Goal: Task Accomplishment & Management: Manage account settings

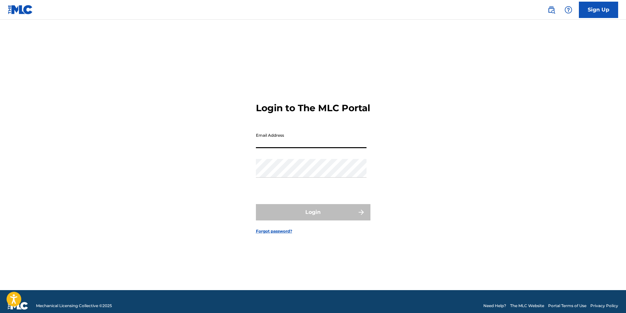
click at [273, 146] on input "Email Address" at bounding box center [311, 139] width 111 height 19
type input "[EMAIL_ADDRESS][DOMAIN_NAME]"
click at [293, 185] on div "Password" at bounding box center [311, 173] width 111 height 29
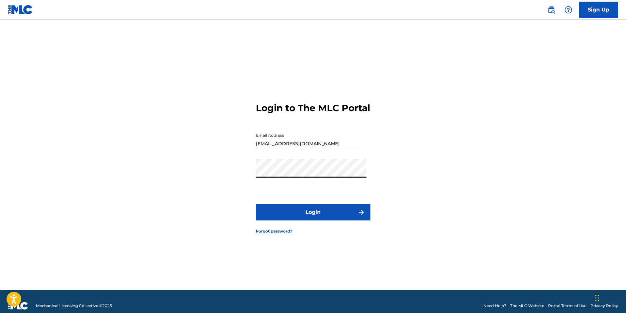
click at [256, 204] on button "Login" at bounding box center [313, 212] width 114 height 16
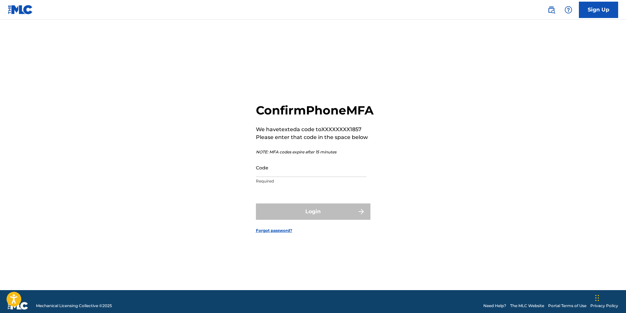
click at [285, 177] on input "Code" at bounding box center [311, 167] width 111 height 19
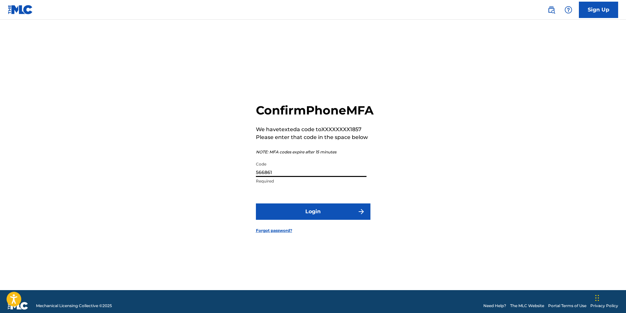
type input "566861"
click at [313, 215] on button "Login" at bounding box center [313, 211] width 114 height 16
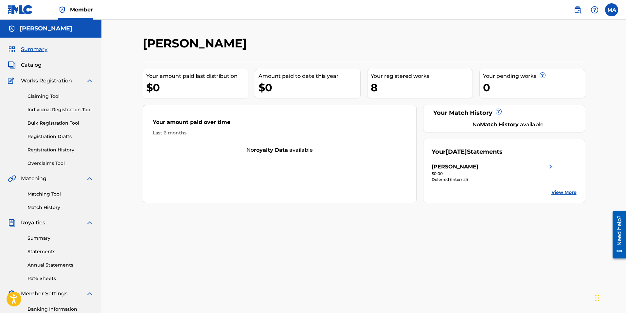
click at [50, 192] on link "Matching Tool" at bounding box center [60, 194] width 66 height 7
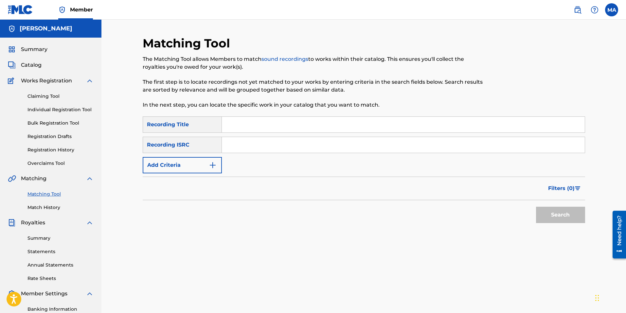
click at [49, 97] on link "Claiming Tool" at bounding box center [60, 96] width 66 height 7
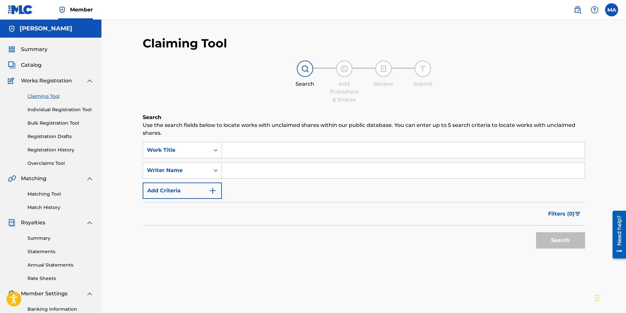
click at [76, 111] on link "Individual Registration Tool" at bounding box center [60, 109] width 66 height 7
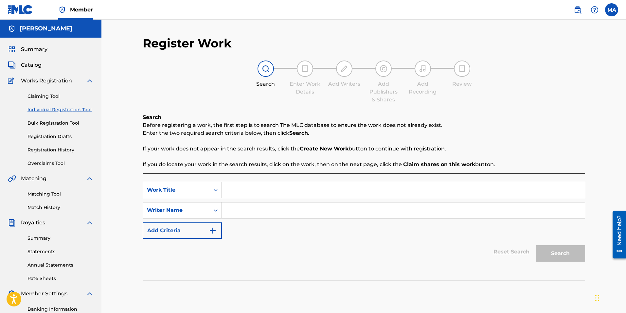
click at [43, 92] on div "Claiming Tool Individual Registration Tool Bulk Registration Tool Registration …" at bounding box center [51, 126] width 86 height 82
click at [44, 97] on link "Claiming Tool" at bounding box center [60, 96] width 66 height 7
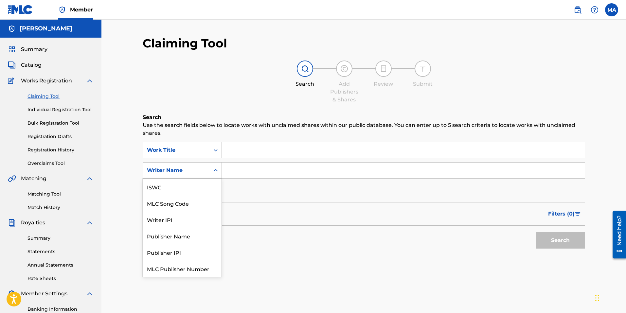
click at [215, 170] on icon "Search Form" at bounding box center [215, 170] width 7 height 7
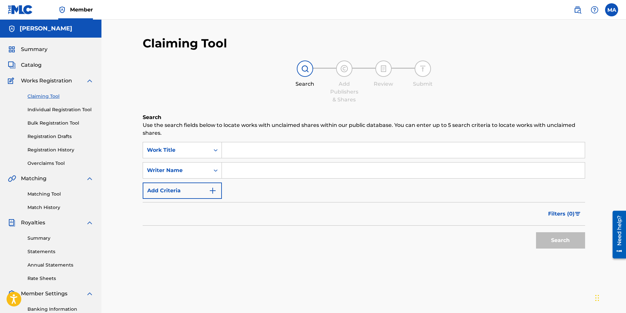
click at [215, 170] on icon "Search Form" at bounding box center [215, 170] width 7 height 7
click at [211, 168] on div "Search Form" at bounding box center [216, 171] width 12 height 12
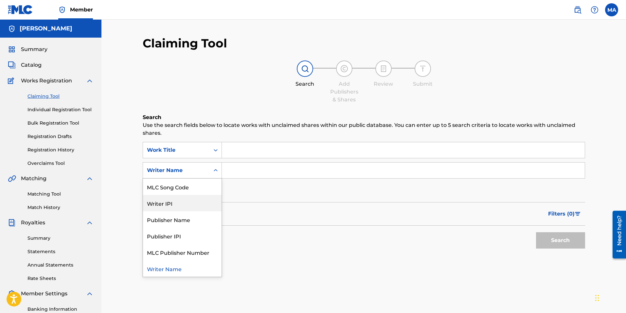
scroll to position [0, 0]
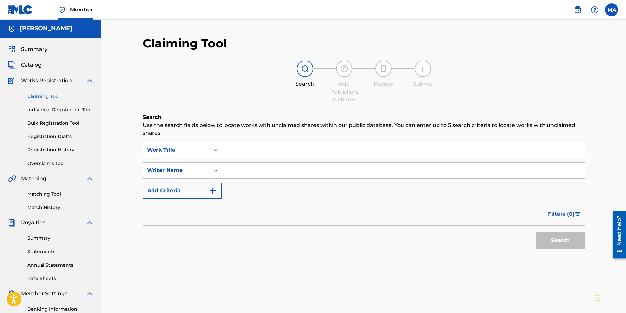
click at [316, 149] on input "Search Form" at bounding box center [403, 150] width 363 height 16
click at [217, 175] on div "Search Form" at bounding box center [216, 171] width 12 height 12
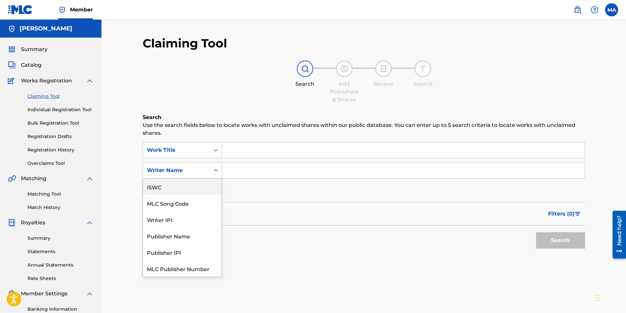
click at [180, 189] on div "ISWC" at bounding box center [182, 187] width 79 height 16
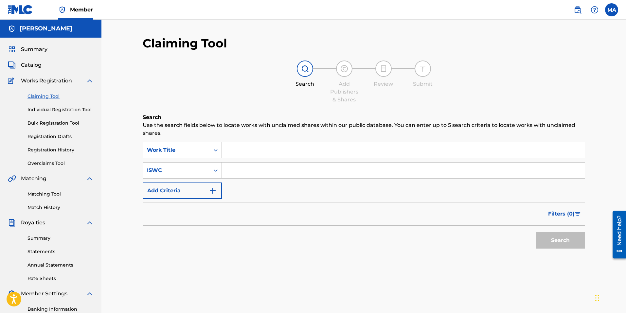
paste input "9147746610"
type input "9147746610"
click at [259, 156] on input "Search Form" at bounding box center [403, 150] width 363 height 16
paste input "WORK IT"
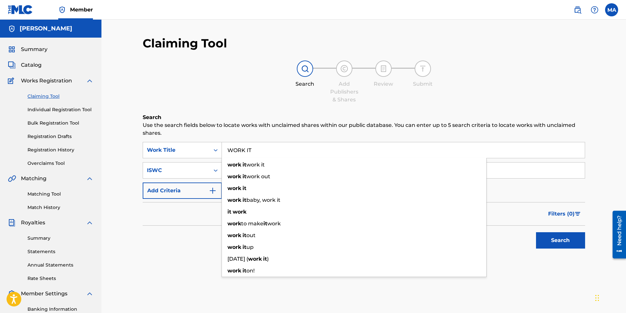
type input "WORK IT"
click at [550, 240] on button "Search" at bounding box center [560, 240] width 49 height 16
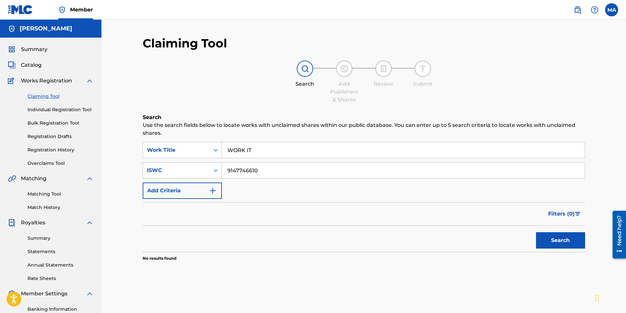
drag, startPoint x: 267, startPoint y: 172, endPoint x: 218, endPoint y: 172, distance: 49.1
click at [218, 172] on div "SearchWithCriteria8dd06e93-a760-4f12-acd8-6225af5e92c0 ISWC 9147746610" at bounding box center [364, 170] width 442 height 16
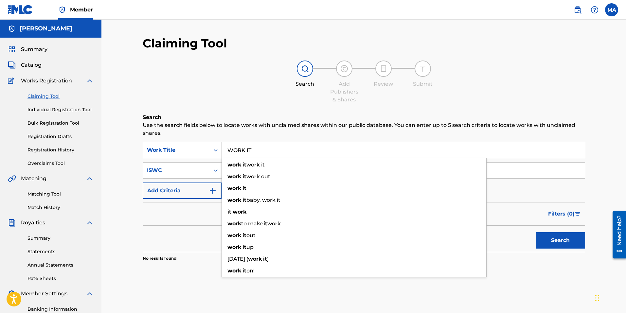
drag, startPoint x: 259, startPoint y: 149, endPoint x: 225, endPoint y: 151, distance: 34.4
click at [225, 151] on input "WORK IT" at bounding box center [403, 150] width 363 height 16
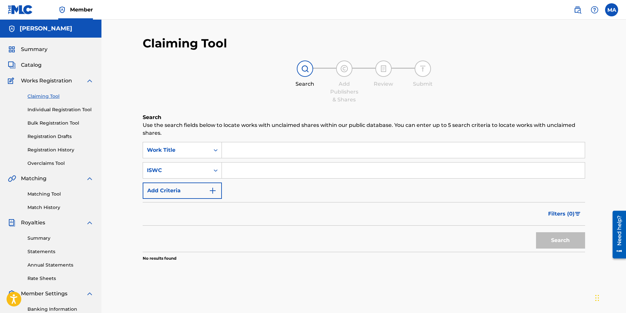
click at [52, 109] on link "Individual Registration Tool" at bounding box center [60, 109] width 66 height 7
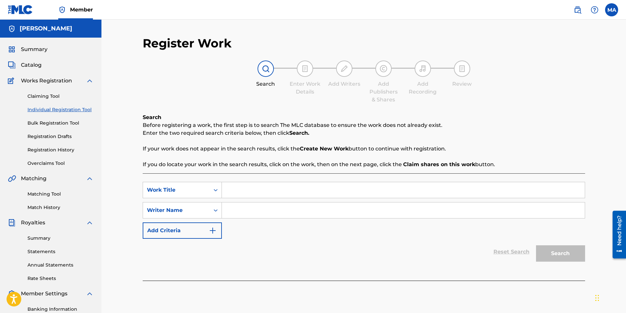
click at [236, 188] on input "Search Form" at bounding box center [403, 190] width 363 height 16
click at [242, 188] on input "Search Form" at bounding box center [403, 190] width 363 height 16
paste input "WORK IT"
type input "WORK IT"
click at [240, 212] on input "Search Form" at bounding box center [403, 211] width 363 height 16
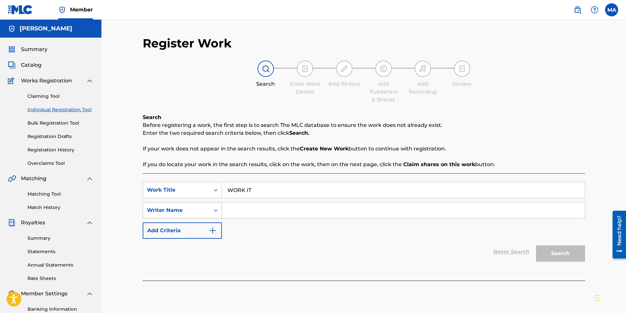
click at [217, 213] on icon "Search Form" at bounding box center [215, 210] width 7 height 7
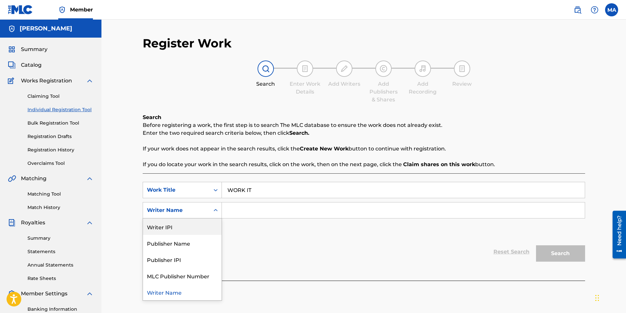
click at [255, 223] on div "SearchWithCriteria739bea2a-28de-4d21-a2ce-54b80c3446b3 Work Title WORK IT Searc…" at bounding box center [364, 210] width 442 height 57
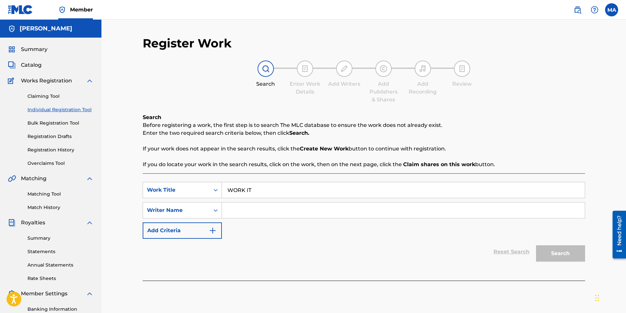
click at [213, 227] on img "Search Form" at bounding box center [213, 231] width 8 height 8
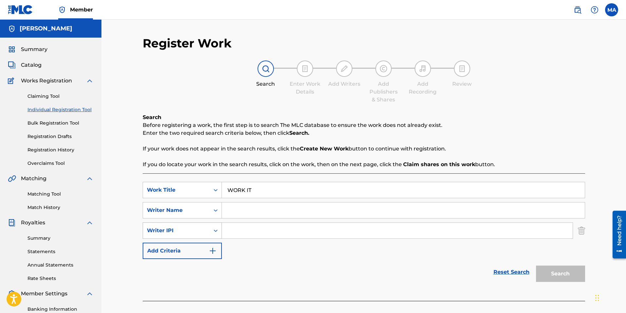
click at [216, 234] on icon "Search Form" at bounding box center [215, 230] width 7 height 7
click at [578, 229] on img "Search Form" at bounding box center [581, 230] width 7 height 16
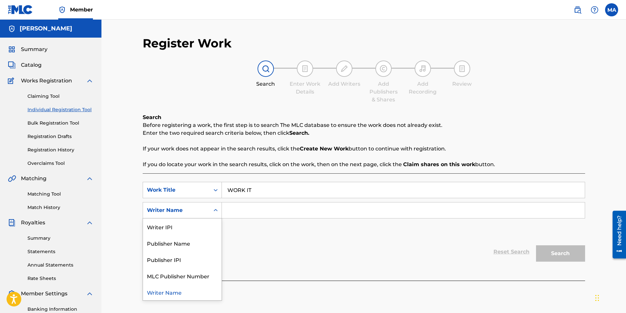
click at [218, 215] on div "Search Form" at bounding box center [216, 210] width 12 height 12
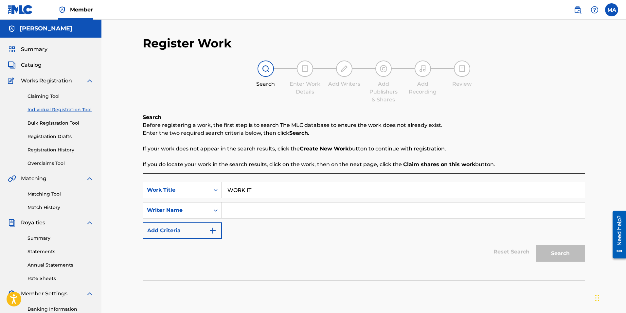
click at [218, 215] on div "Search Form" at bounding box center [216, 210] width 12 height 12
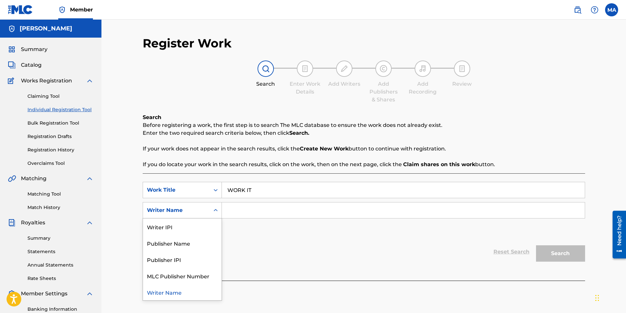
click at [247, 230] on div "SearchWithCriteria739bea2a-28de-4d21-a2ce-54b80c3446b3 Work Title WORK IT Searc…" at bounding box center [364, 210] width 442 height 57
click at [216, 207] on icon "Search Form" at bounding box center [215, 210] width 7 height 7
click at [165, 226] on div "Writer IPI" at bounding box center [182, 227] width 79 height 16
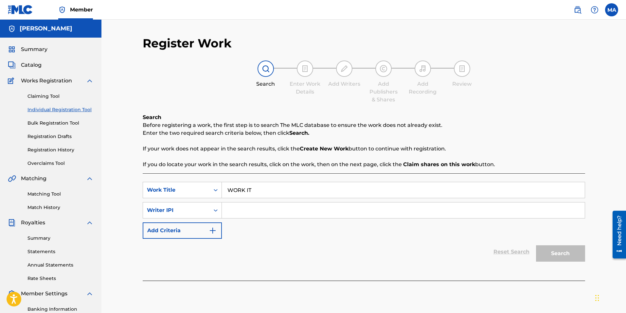
click at [235, 207] on input "Search Form" at bounding box center [403, 211] width 363 height 16
type input "511666273"
click at [562, 254] on button "Search" at bounding box center [560, 253] width 49 height 16
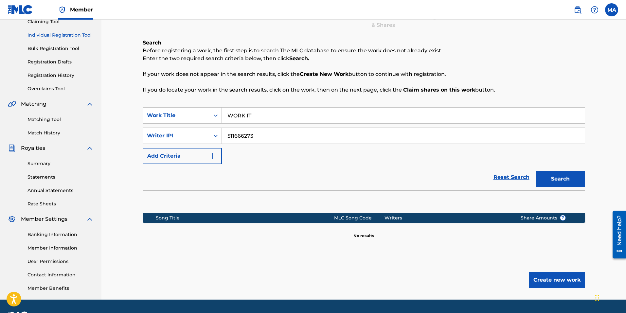
scroll to position [60, 0]
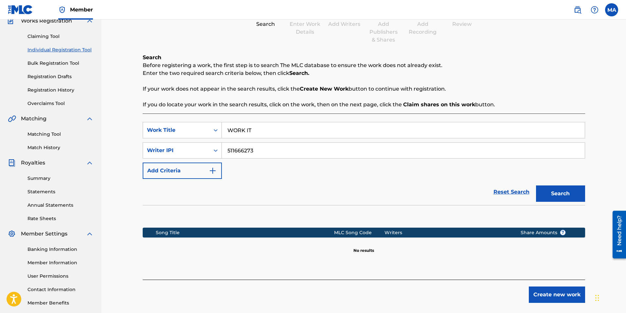
click at [429, 106] on strong "Claim shares on this work" at bounding box center [439, 104] width 72 height 6
click at [557, 291] on button "Create new work" at bounding box center [557, 295] width 56 height 16
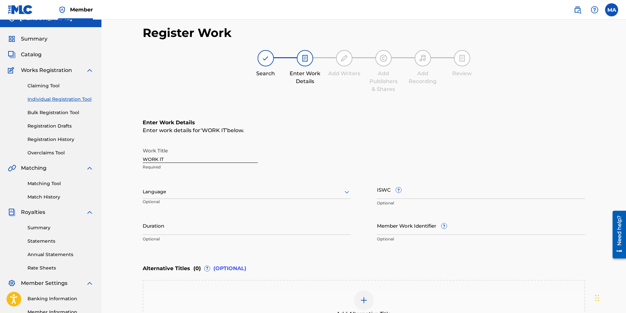
scroll to position [0, 0]
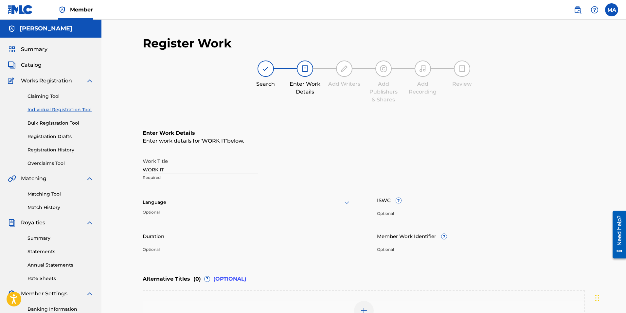
click at [47, 204] on link "Match History" at bounding box center [60, 207] width 66 height 7
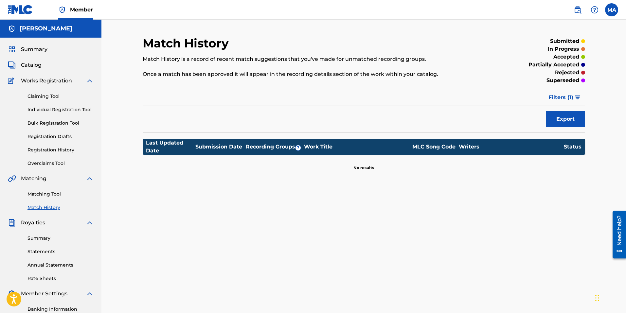
click at [36, 67] on span "Catalog" at bounding box center [31, 65] width 21 height 8
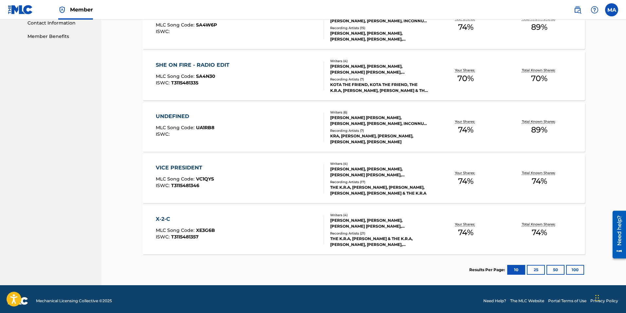
scroll to position [330, 0]
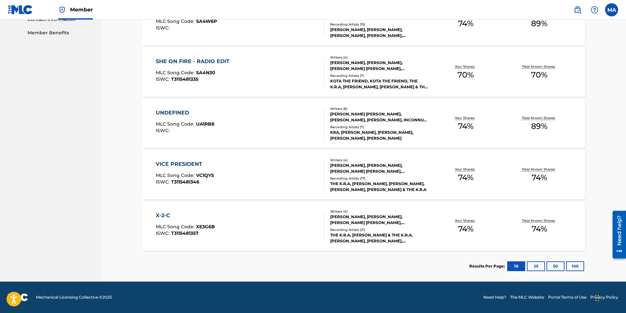
click at [536, 265] on button "25" at bounding box center [536, 266] width 18 height 10
click at [552, 263] on button "50" at bounding box center [555, 266] width 18 height 10
click at [573, 265] on button "100" at bounding box center [575, 266] width 18 height 10
click at [367, 119] on div "[PERSON_NAME] [PERSON_NAME], [PERSON_NAME], [PERSON_NAME], INCONNU COMPOSITEUR …" at bounding box center [379, 117] width 99 height 12
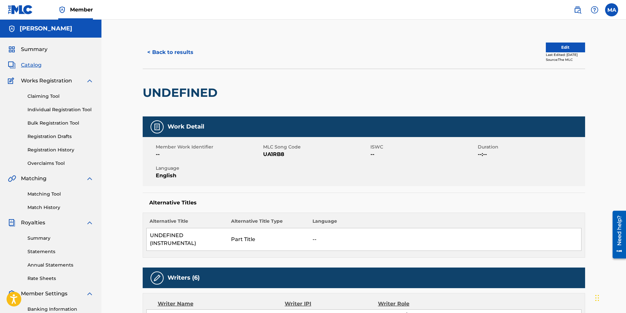
click at [168, 51] on button "< Back to results" at bounding box center [170, 52] width 55 height 16
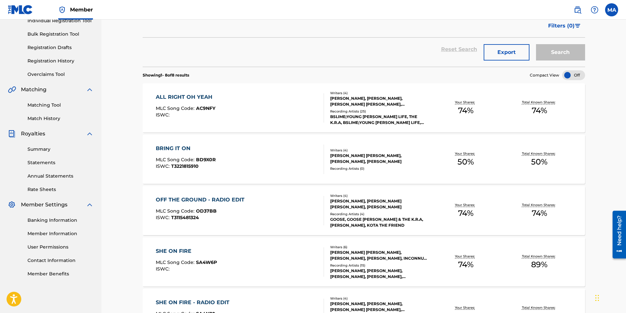
scroll to position [19, 0]
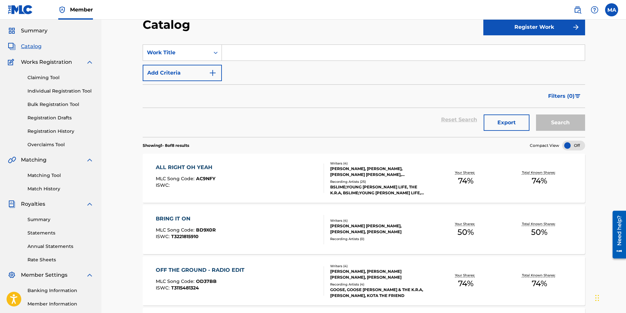
click at [48, 186] on link "Match History" at bounding box center [60, 188] width 66 height 7
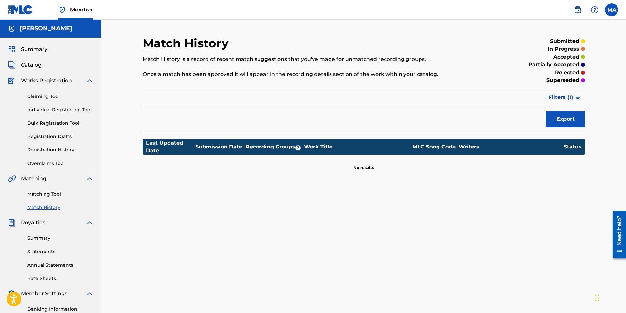
click at [51, 194] on link "Matching Tool" at bounding box center [60, 194] width 66 height 7
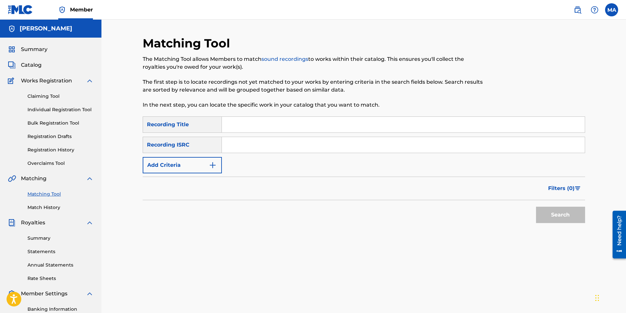
click at [256, 124] on input "Search Form" at bounding box center [403, 125] width 363 height 16
type input "She On Fire"
click at [237, 148] on input "Search Form" at bounding box center [403, 145] width 363 height 16
click at [213, 147] on div "Recording ISRC" at bounding box center [182, 145] width 79 height 16
click at [211, 147] on div "Recording ISRC" at bounding box center [182, 145] width 79 height 16
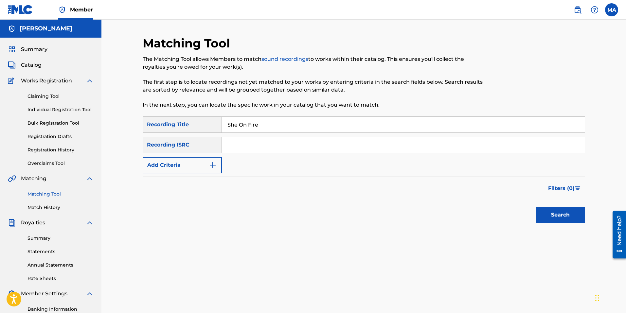
click at [238, 145] on input "Search Form" at bounding box center [403, 145] width 363 height 16
click at [551, 212] on button "Search" at bounding box center [560, 215] width 49 height 16
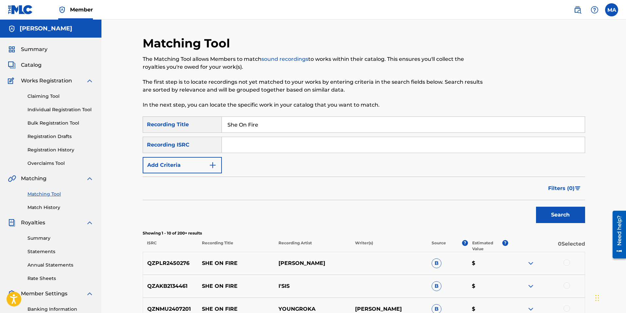
click at [266, 146] on input "Search Form" at bounding box center [403, 145] width 363 height 16
click at [25, 67] on span "Catalog" at bounding box center [31, 65] width 21 height 8
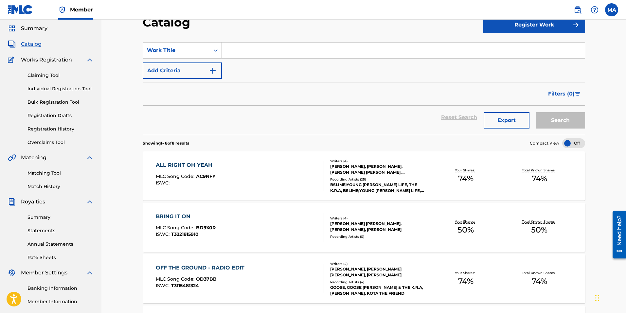
scroll to position [33, 0]
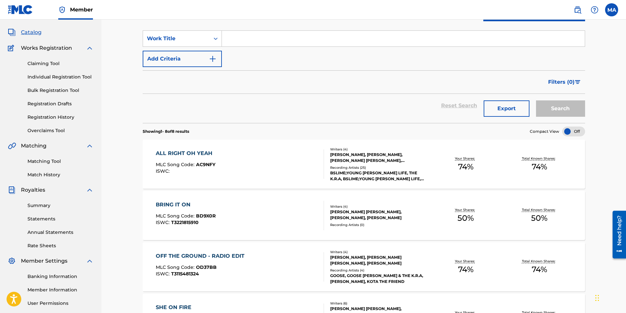
click at [200, 151] on div "ALL RIGHT OH YEAH" at bounding box center [186, 154] width 60 height 8
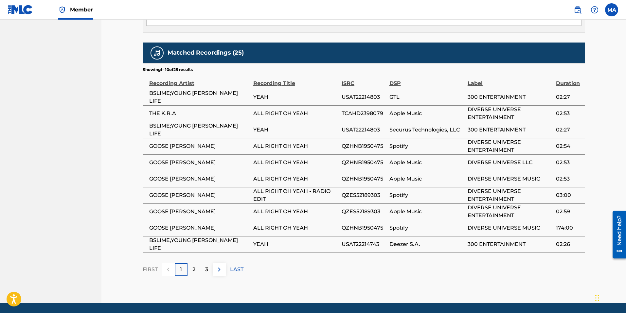
scroll to position [395, 0]
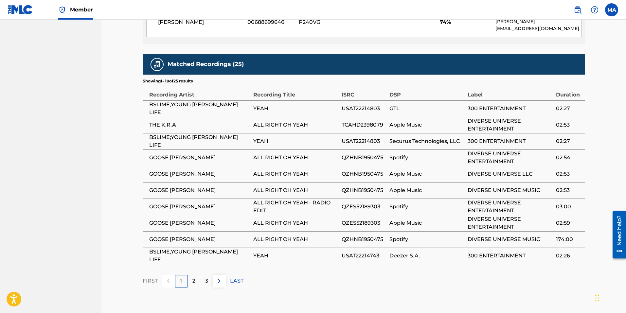
click at [255, 124] on span "ALL RIGHT OH YEAH" at bounding box center [295, 125] width 85 height 8
drag, startPoint x: 254, startPoint y: 124, endPoint x: 383, endPoint y: 126, distance: 129.6
click at [383, 126] on tr "THE K.R.A ALL RIGHT OH YEAH TCAHD2398079 Apple Music DIVERSE UNIVERSE ENTERTAIN…" at bounding box center [364, 125] width 442 height 16
drag, startPoint x: 383, startPoint y: 126, endPoint x: 367, endPoint y: 125, distance: 16.4
copy tr "ALL RIGHT OH YEAH TCAHD2398079"
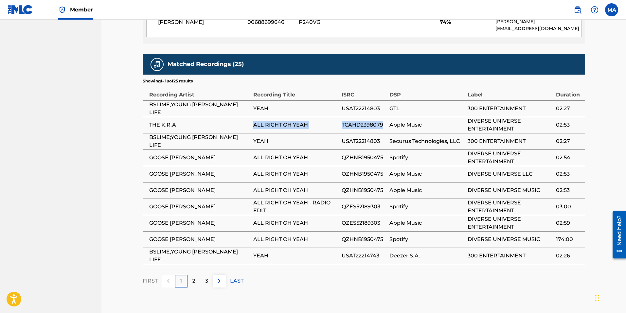
click at [345, 127] on span "TCAHD2398079" at bounding box center [364, 125] width 44 height 8
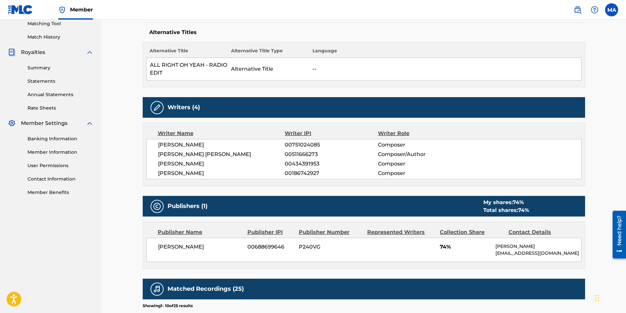
scroll to position [35, 0]
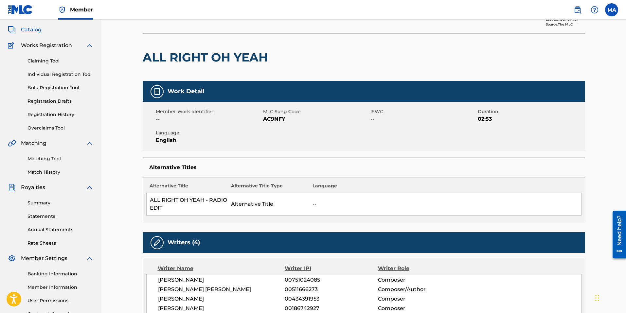
click at [51, 158] on link "Matching Tool" at bounding box center [60, 158] width 66 height 7
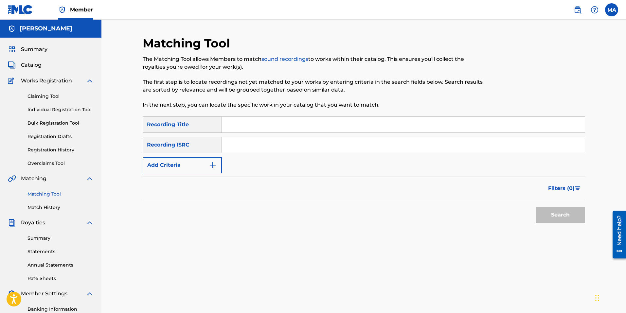
click at [233, 126] on input "Search Form" at bounding box center [403, 125] width 363 height 16
click at [235, 126] on input "Search Form" at bounding box center [403, 125] width 363 height 16
paste input "ALL RIGHT OH YEAH TCAHD2398079"
type input "ALL RIGHT OH YEAH TCAHD2398079"
click at [256, 146] on input "Search Form" at bounding box center [403, 145] width 363 height 16
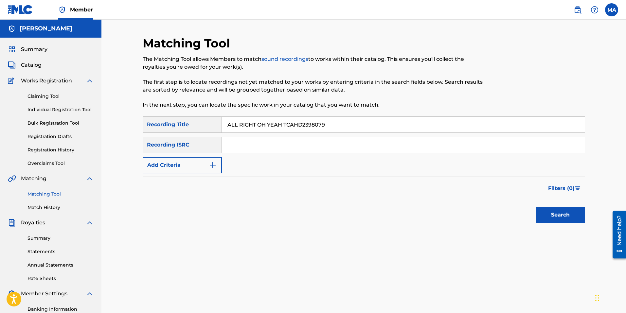
paste input "ALL RIGHT OH YEAH TCAHD2398079"
drag, startPoint x: 226, startPoint y: 145, endPoint x: 284, endPoint y: 146, distance: 57.6
click at [284, 146] on input "ALL RIGHT OH YEAH TCAHD2398079" at bounding box center [403, 145] width 363 height 16
type input "TCAHD2398079"
drag, startPoint x: 284, startPoint y: 124, endPoint x: 344, endPoint y: 125, distance: 60.5
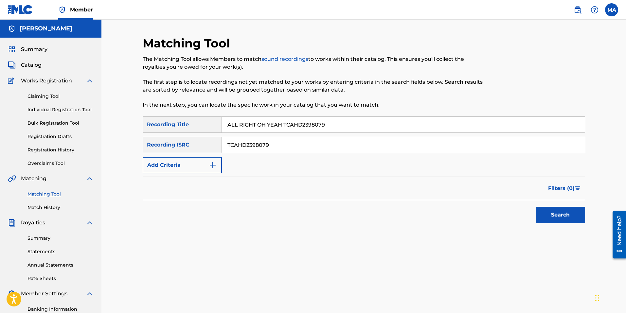
click at [344, 125] on input "ALL RIGHT OH YEAH TCAHD2398079" at bounding box center [403, 125] width 363 height 16
type input "ALL RIGHT OH YEAH"
click at [545, 214] on button "Search" at bounding box center [560, 215] width 49 height 16
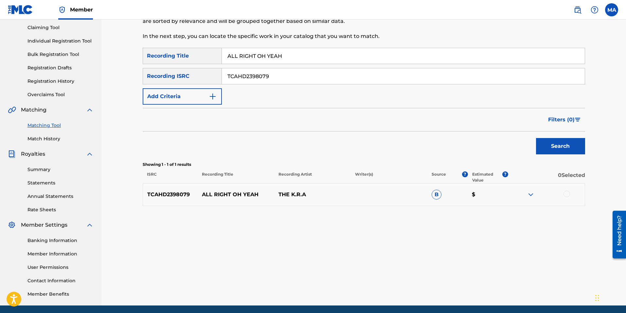
scroll to position [93, 0]
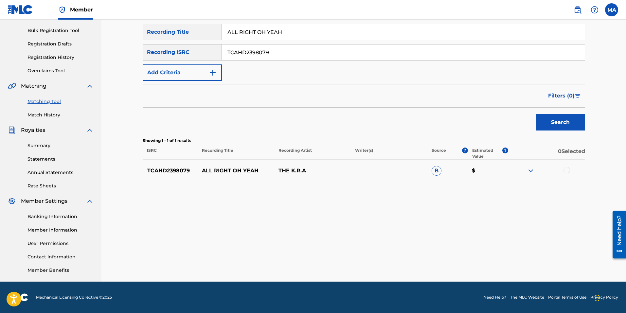
click at [568, 172] on div at bounding box center [566, 170] width 7 height 7
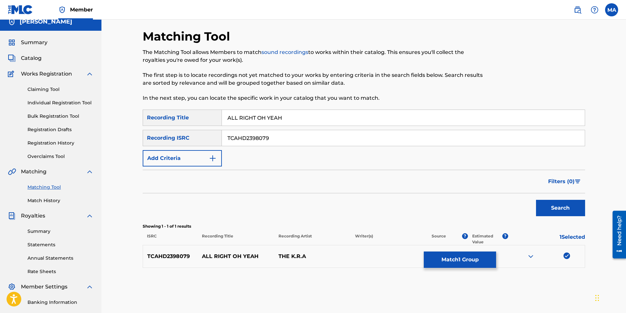
scroll to position [0, 0]
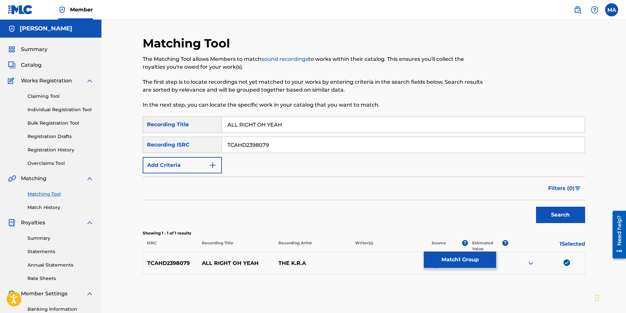
click at [455, 259] on button "Match 1 Group" at bounding box center [460, 260] width 72 height 16
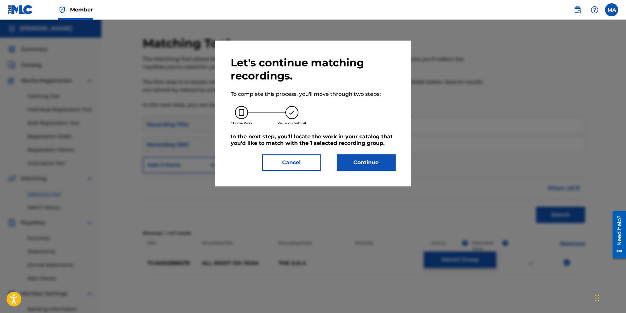
click at [361, 167] on button "Continue" at bounding box center [366, 162] width 59 height 16
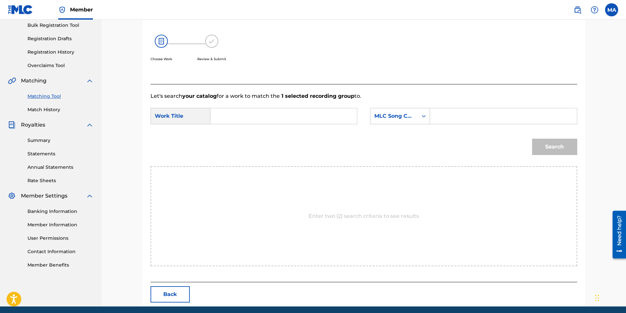
scroll to position [98, 0]
click at [288, 114] on input "Search Form" at bounding box center [283, 116] width 135 height 16
click at [282, 116] on input "Search Form" at bounding box center [283, 116] width 135 height 16
click at [404, 120] on div "MLC Song Code" at bounding box center [393, 116] width 47 height 12
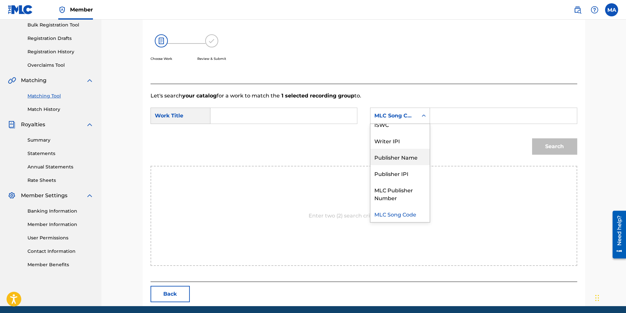
scroll to position [0, 0]
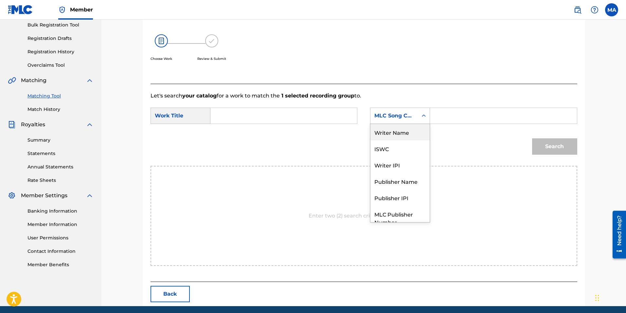
click at [400, 132] on div "Writer Name" at bounding box center [399, 132] width 59 height 16
click at [434, 117] on div "Search Form" at bounding box center [503, 116] width 147 height 16
click at [439, 116] on input "Search Form" at bounding box center [502, 116] width 135 height 16
type input "T"
click at [421, 114] on icon "Search Form" at bounding box center [423, 116] width 7 height 7
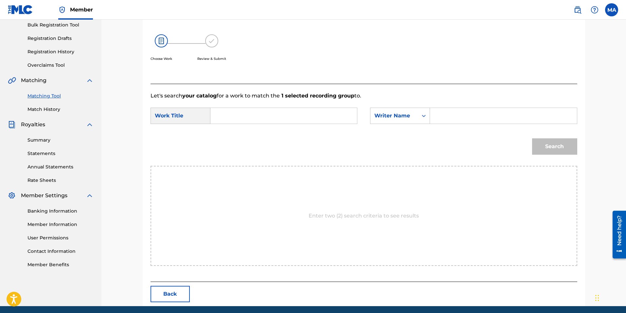
click at [267, 135] on div "Search" at bounding box center [363, 149] width 427 height 34
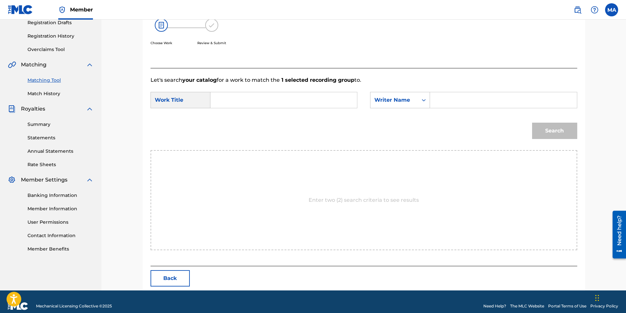
scroll to position [123, 0]
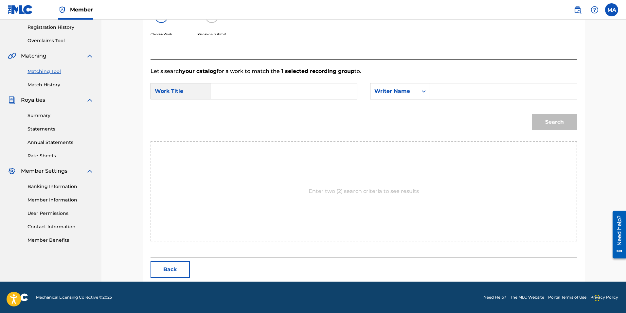
click at [171, 270] on button "Back" at bounding box center [169, 269] width 39 height 16
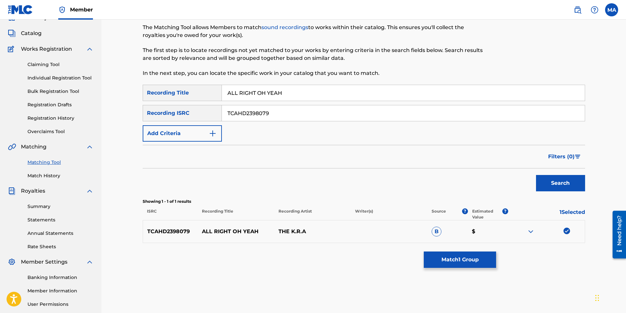
scroll to position [27, 0]
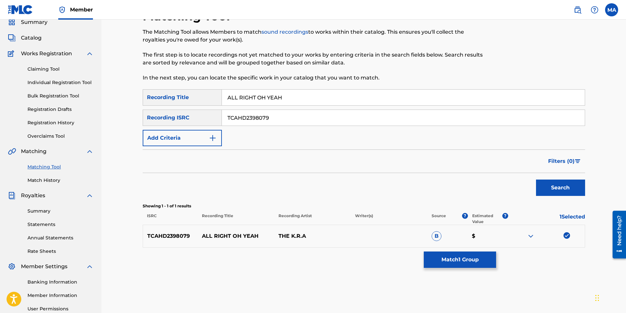
click at [36, 38] on span "Catalog" at bounding box center [31, 38] width 21 height 8
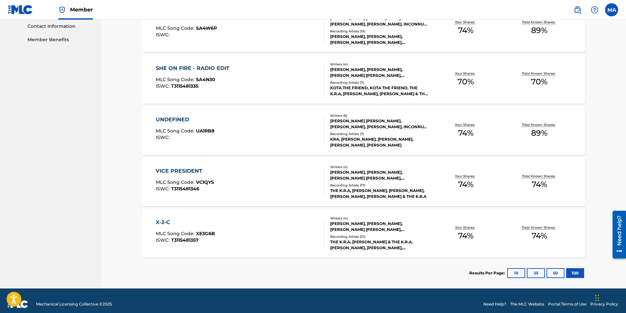
scroll to position [327, 0]
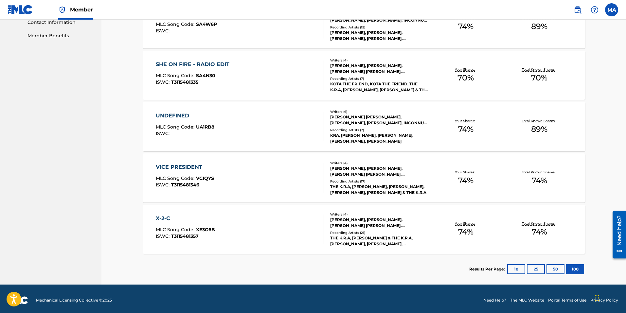
click at [517, 270] on button "10" at bounding box center [516, 269] width 18 height 10
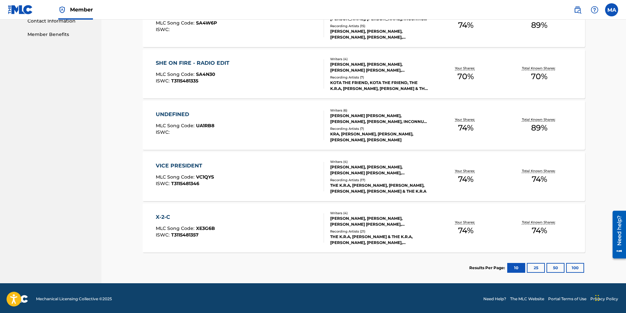
scroll to position [330, 0]
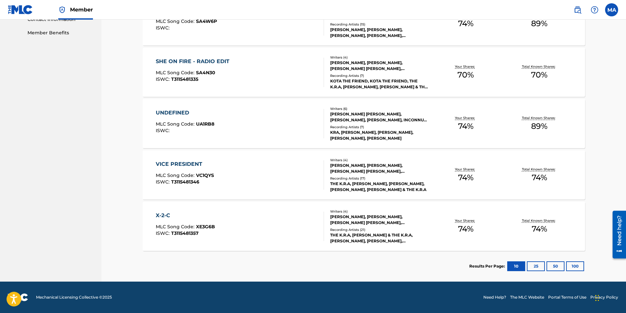
click at [536, 262] on button "25" at bounding box center [536, 266] width 18 height 10
click at [554, 264] on button "50" at bounding box center [555, 266] width 18 height 10
click at [580, 267] on button "100" at bounding box center [575, 266] width 18 height 10
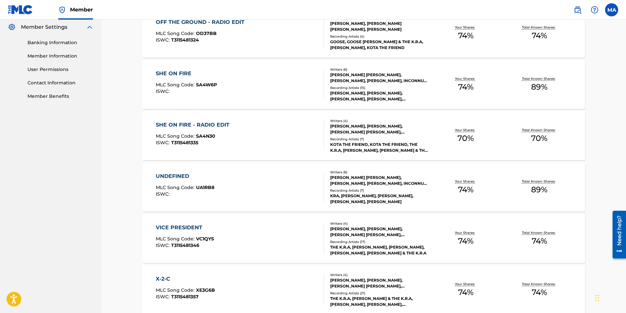
scroll to position [297, 0]
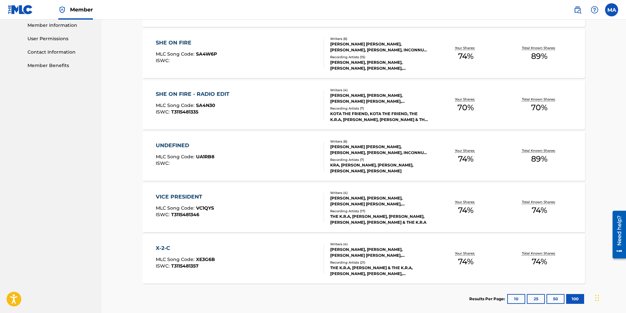
click at [554, 297] on button "50" at bounding box center [555, 299] width 18 height 10
click at [542, 301] on button "25" at bounding box center [536, 299] width 18 height 10
click at [523, 301] on button "10" at bounding box center [516, 299] width 18 height 10
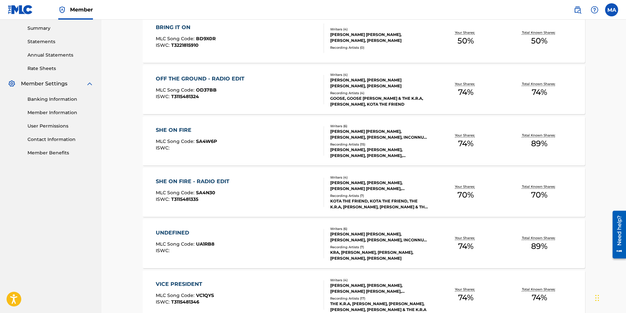
scroll to position [199, 0]
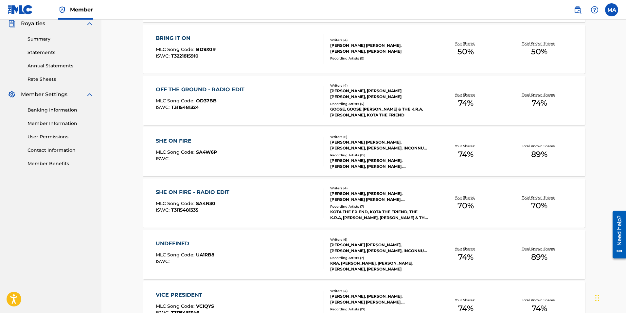
click at [203, 96] on div "OFF THE GROUND - RADIO EDIT MLC Song Code : OD37BB ISWC : T3115481324" at bounding box center [202, 100] width 92 height 29
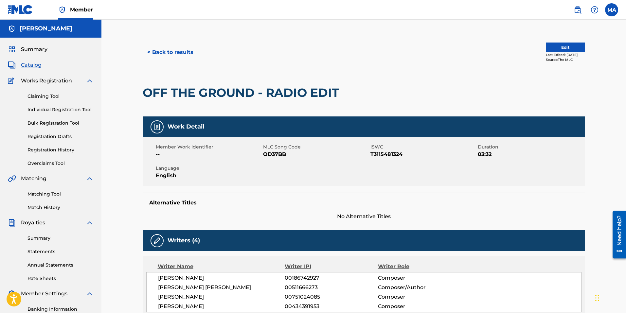
click at [159, 52] on button "< Back to results" at bounding box center [170, 52] width 55 height 16
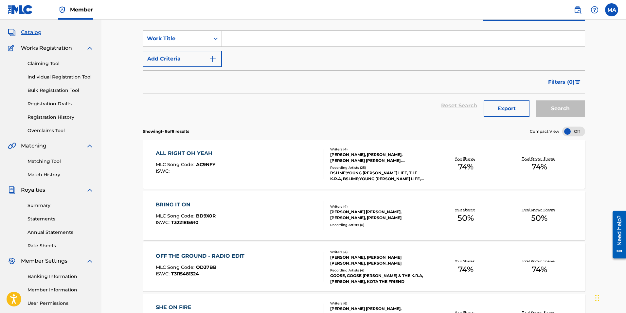
scroll to position [65, 0]
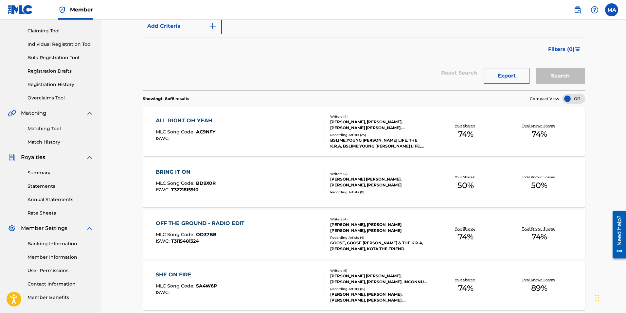
click at [365, 126] on div "[PERSON_NAME], [PERSON_NAME], [PERSON_NAME] [PERSON_NAME], [PERSON_NAME]" at bounding box center [379, 125] width 99 height 12
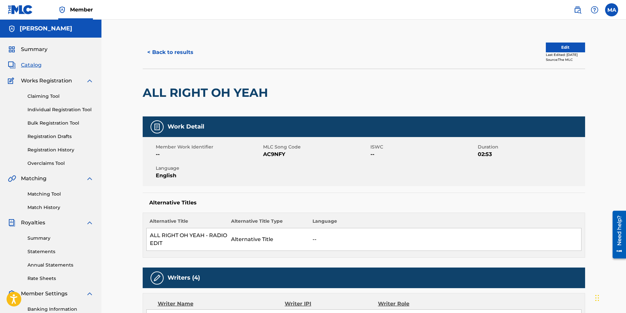
click at [564, 46] on button "Edit" at bounding box center [565, 48] width 39 height 10
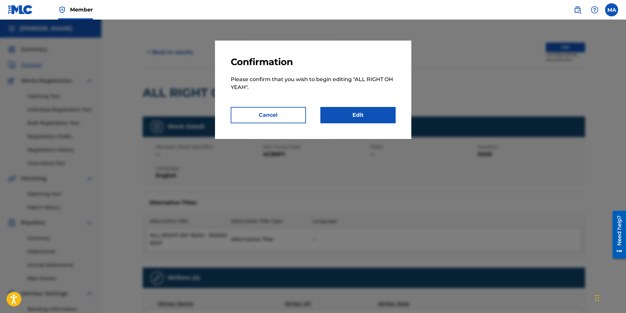
click at [370, 114] on link "Edit" at bounding box center [357, 115] width 75 height 16
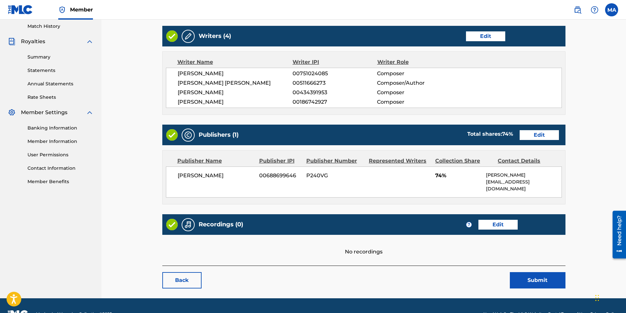
scroll to position [191, 0]
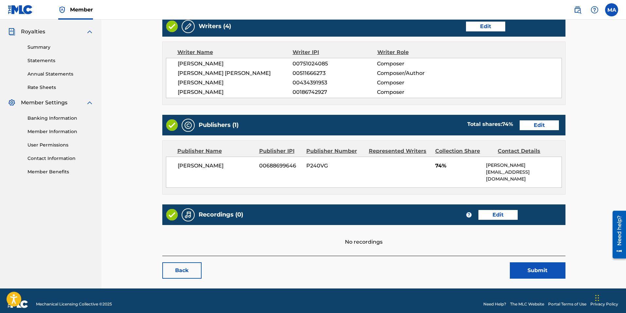
click at [527, 125] on link "Edit" at bounding box center [539, 125] width 39 height 10
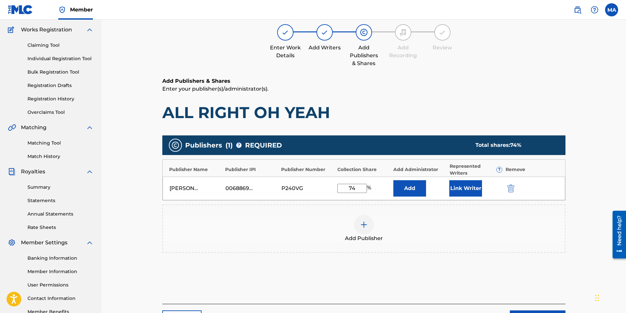
scroll to position [65, 0]
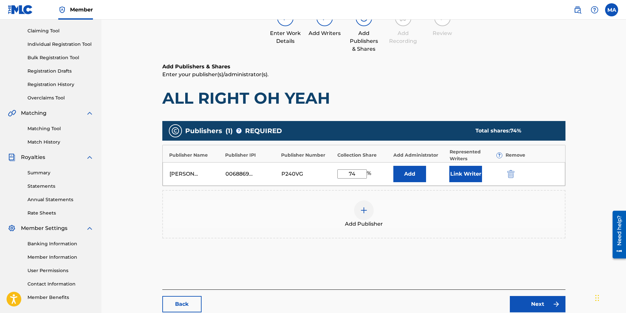
click at [462, 172] on button "Link Writer" at bounding box center [465, 174] width 33 height 16
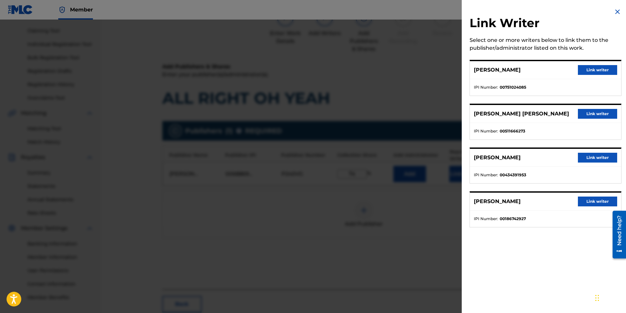
click at [599, 114] on button "Link writer" at bounding box center [597, 114] width 39 height 10
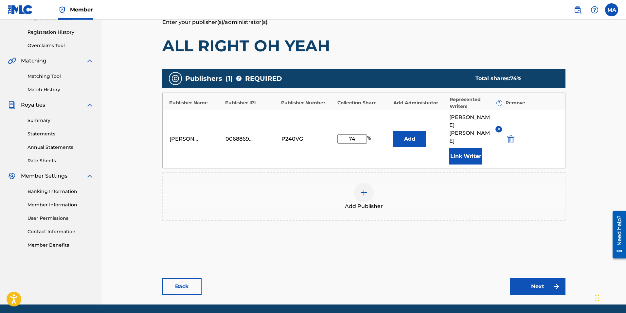
scroll to position [125, 0]
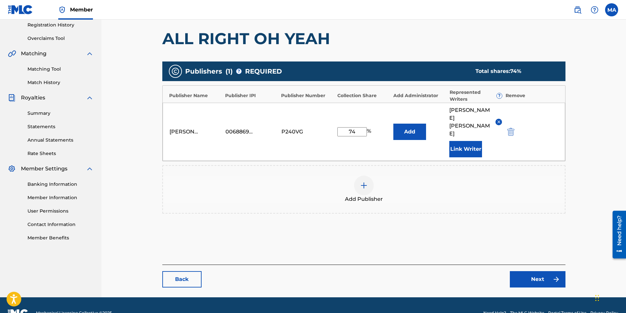
click at [542, 271] on link "Next" at bounding box center [538, 279] width 56 height 16
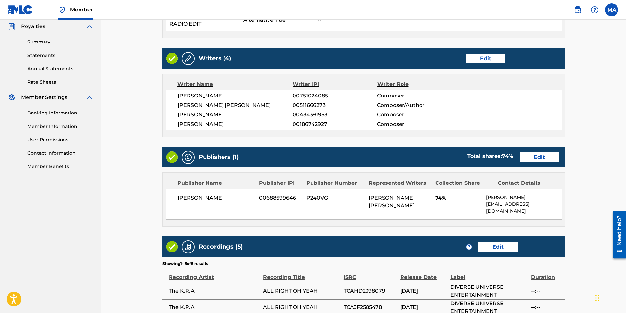
scroll to position [317, 0]
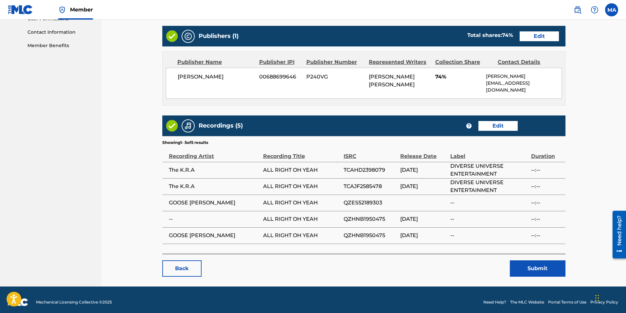
click at [502, 122] on link "Edit" at bounding box center [497, 126] width 39 height 10
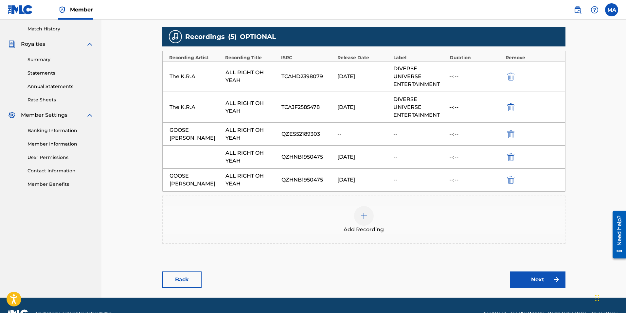
scroll to position [179, 0]
click at [546, 271] on link "Next" at bounding box center [538, 279] width 56 height 16
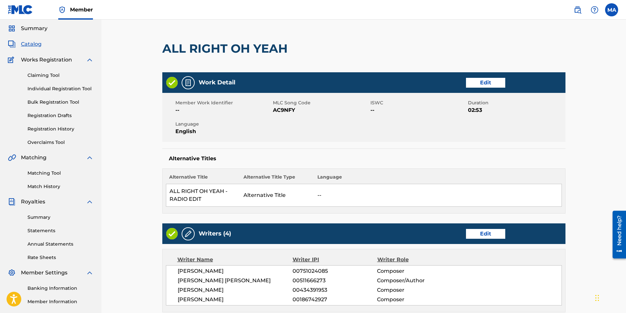
scroll to position [33, 0]
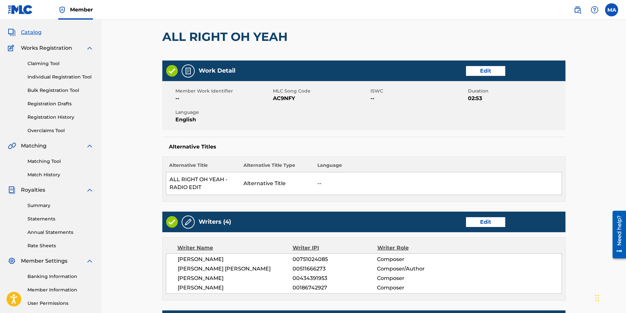
click at [495, 71] on link "Edit" at bounding box center [485, 71] width 39 height 10
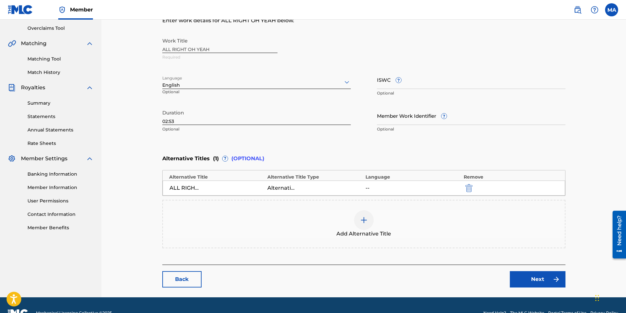
scroll to position [151, 0]
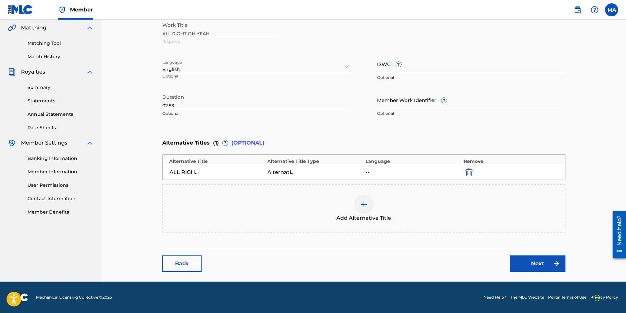
click at [561, 259] on link "Next" at bounding box center [538, 263] width 56 height 16
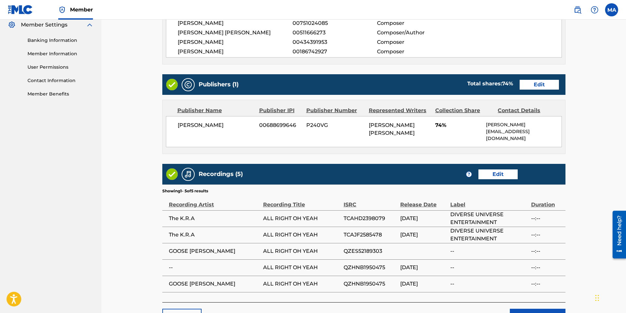
scroll to position [317, 0]
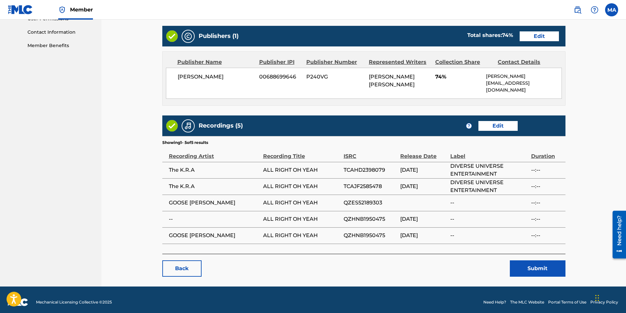
click at [535, 261] on button "Submit" at bounding box center [538, 268] width 56 height 16
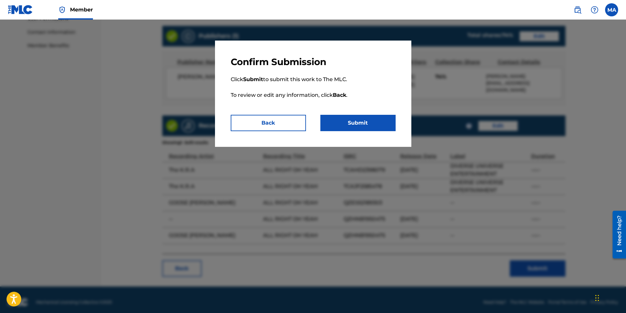
click at [273, 123] on button "Back" at bounding box center [268, 123] width 75 height 16
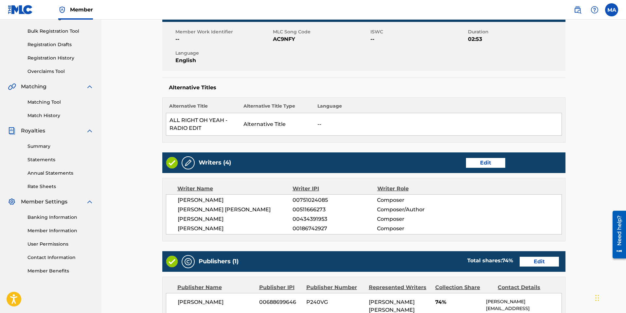
scroll to position [98, 0]
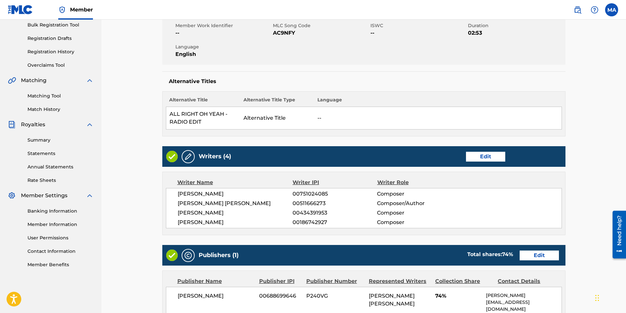
click at [611, 13] on label at bounding box center [611, 9] width 13 height 13
click at [611, 10] on input "MA [PERSON_NAME] [PERSON_NAME][EMAIL_ADDRESS][DOMAIN_NAME] Notification Prefere…" at bounding box center [611, 10] width 0 height 0
click at [551, 93] on p "Log out" at bounding box center [547, 93] width 15 height 6
click at [611, 10] on input "MA [PERSON_NAME] [PERSON_NAME][EMAIL_ADDRESS][DOMAIN_NAME] Notification Prefere…" at bounding box center [611, 10] width 0 height 0
